Goal: Find specific page/section: Find specific page/section

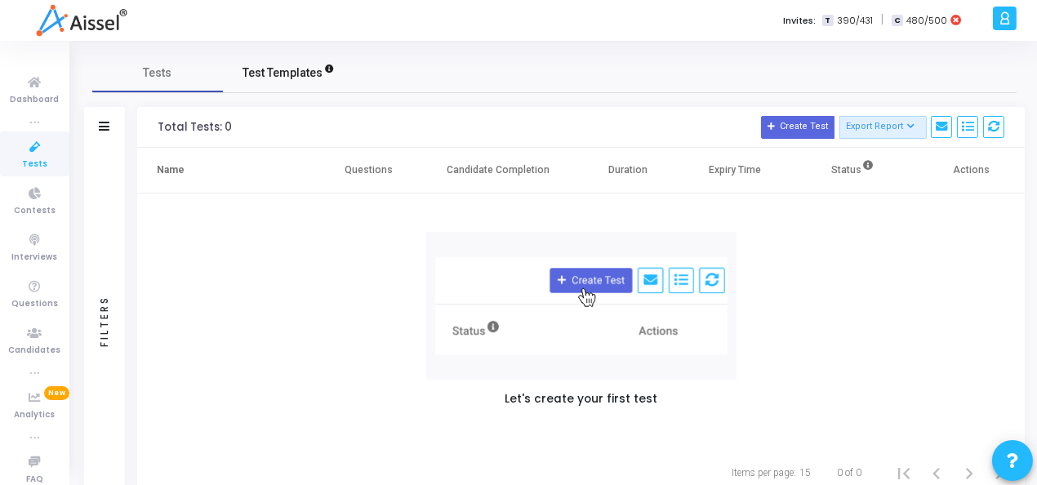
click at [272, 78] on span "Test Templates" at bounding box center [282, 72] width 80 height 17
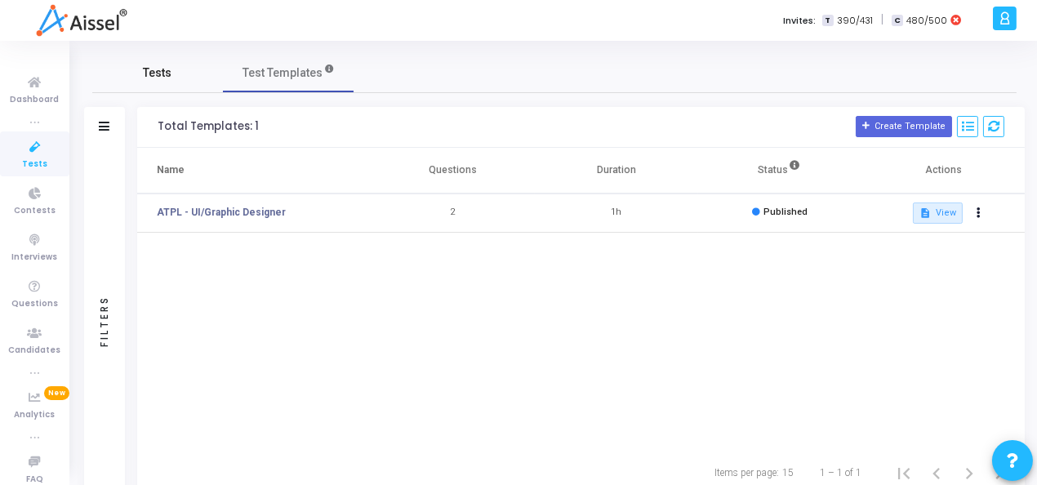
click at [163, 78] on span "Tests" at bounding box center [158, 72] width 29 height 17
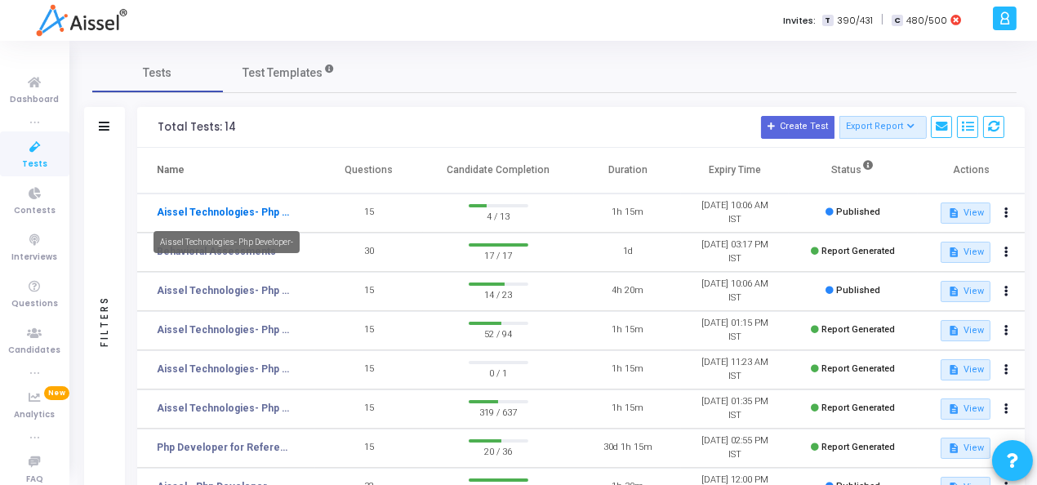
click at [261, 214] on link "Aissel Technologies- Php Developer-" at bounding box center [225, 212] width 136 height 15
